Goal: Find specific fact: Find contact information

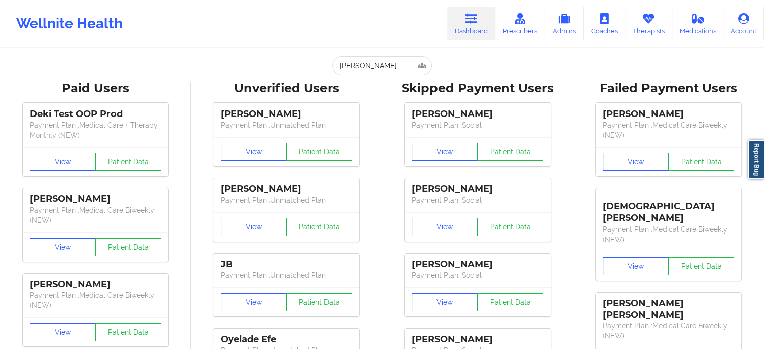
type input "[EMAIL_ADDRESS][DOMAIN_NAME]"
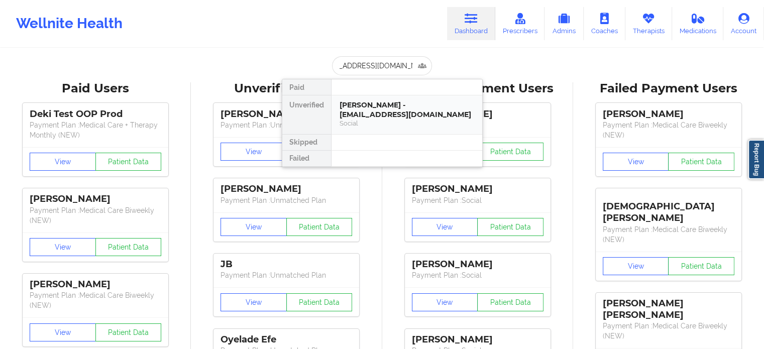
click at [374, 115] on div "[PERSON_NAME] - [EMAIL_ADDRESS][DOMAIN_NAME]" at bounding box center [407, 109] width 135 height 19
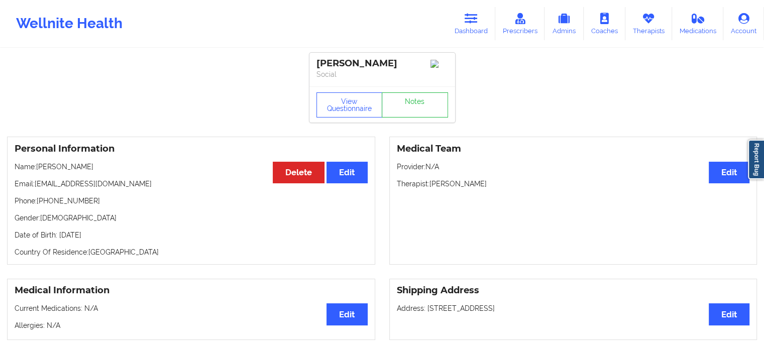
click at [470, 30] on link "Dashboard" at bounding box center [471, 23] width 48 height 33
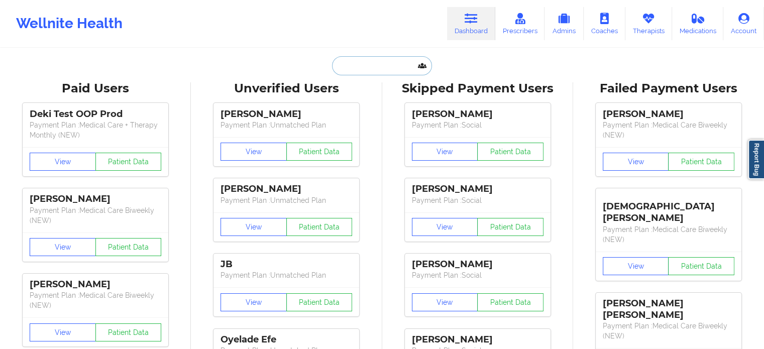
click at [369, 57] on input "text" at bounding box center [381, 65] width 99 height 19
paste input "[PERSON_NAME]"
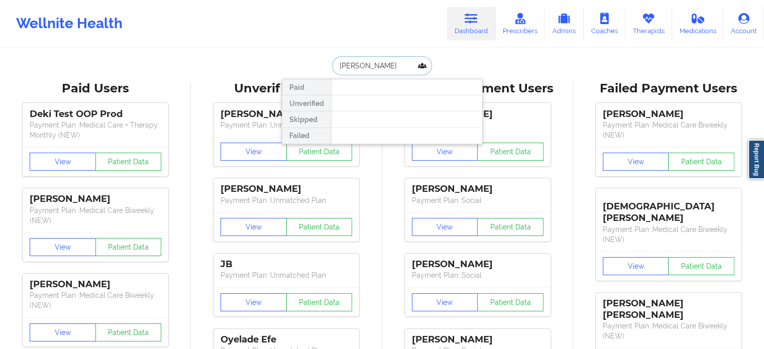
click at [338, 64] on input "[PERSON_NAME]" at bounding box center [381, 65] width 99 height 19
click at [340, 62] on input "[PERSON_NAME]" at bounding box center [381, 65] width 99 height 19
click at [338, 63] on input "[PERSON_NAME]" at bounding box center [381, 65] width 99 height 19
type input "[PERSON_NAME]"
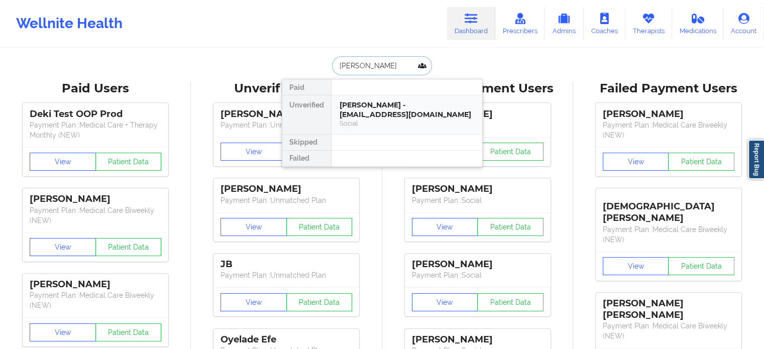
click at [372, 110] on div "[PERSON_NAME] - [EMAIL_ADDRESS][DOMAIN_NAME]" at bounding box center [407, 109] width 135 height 19
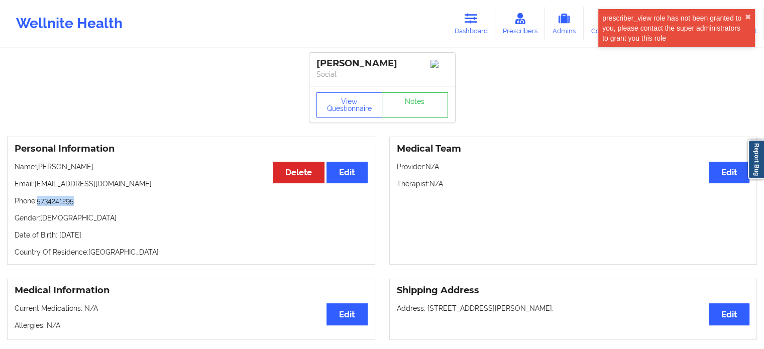
drag, startPoint x: 72, startPoint y: 202, endPoint x: 39, endPoint y: 207, distance: 33.4
click at [39, 206] on p "Phone: [PHONE_NUMBER]" at bounding box center [191, 201] width 353 height 10
copy p "5734241295"
